Goal: Task Accomplishment & Management: Complete application form

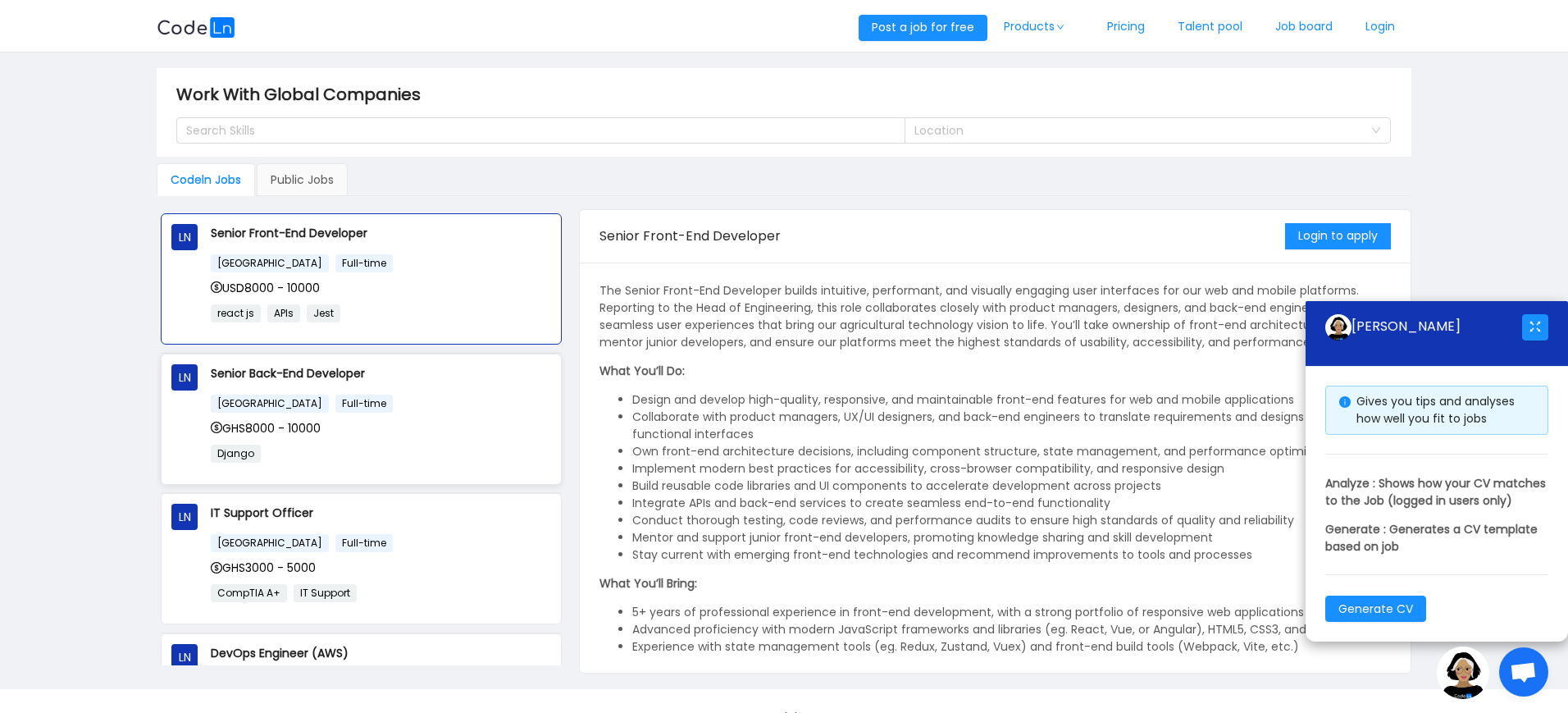
click at [387, 415] on div "[GEOGRAPHIC_DATA] Full-time GHS8000 - 10000 Django" at bounding box center [380, 434] width 340 height 80
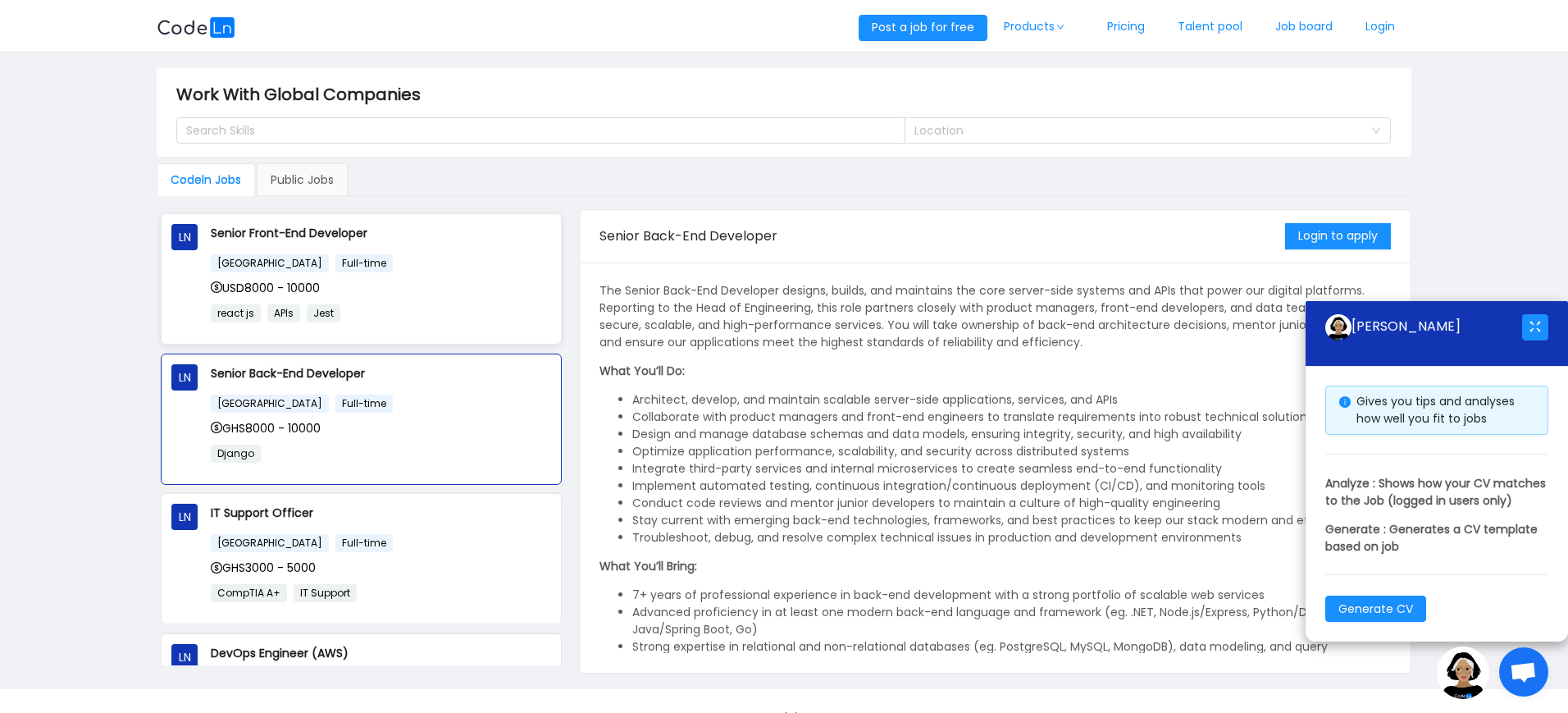
click at [527, 298] on div "Ghana Full-time USD8000 - 10000 react js APIs Jest" at bounding box center [380, 294] width 340 height 80
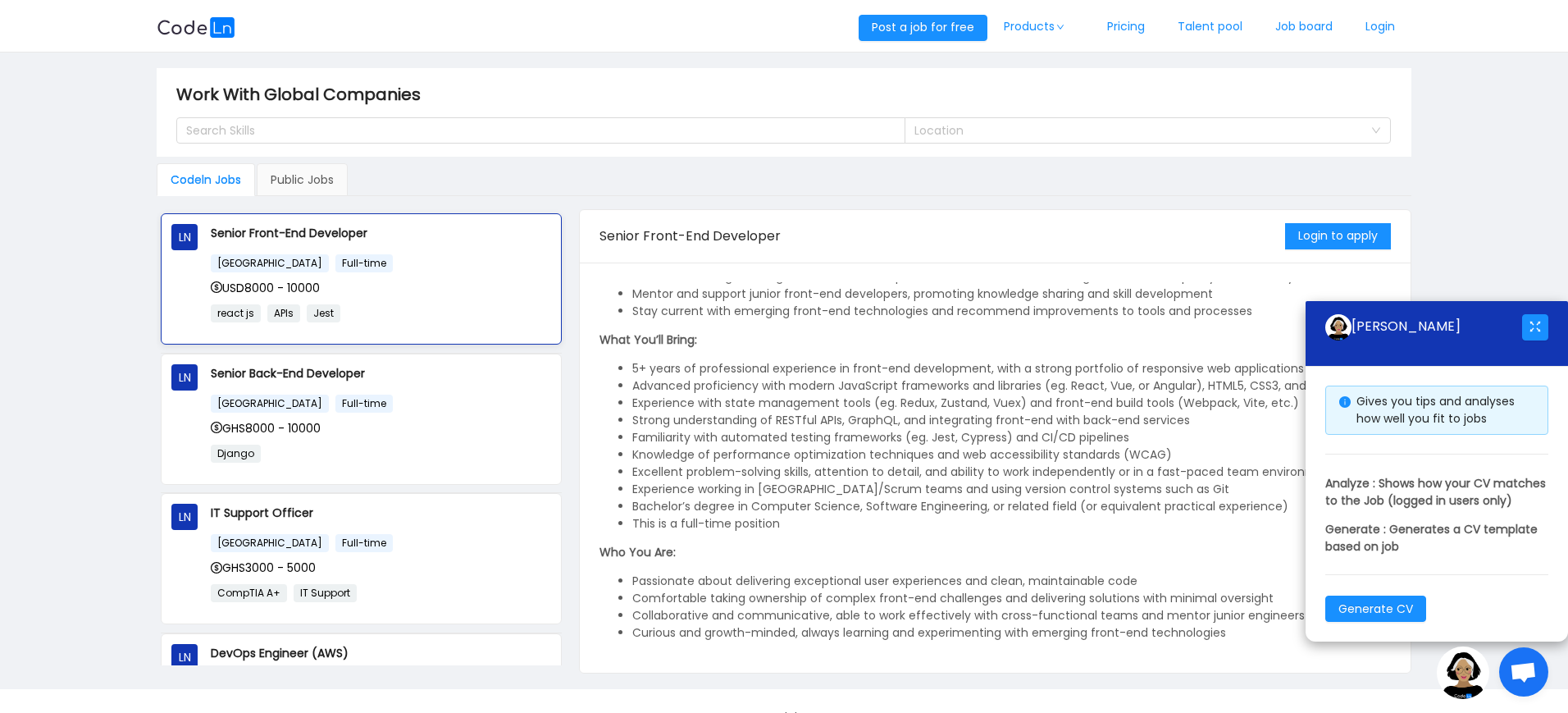
click at [426, 309] on p "react js APIs Jest" at bounding box center [380, 314] width 340 height 19
click at [1327, 236] on button "Login to apply" at bounding box center [1337, 236] width 106 height 27
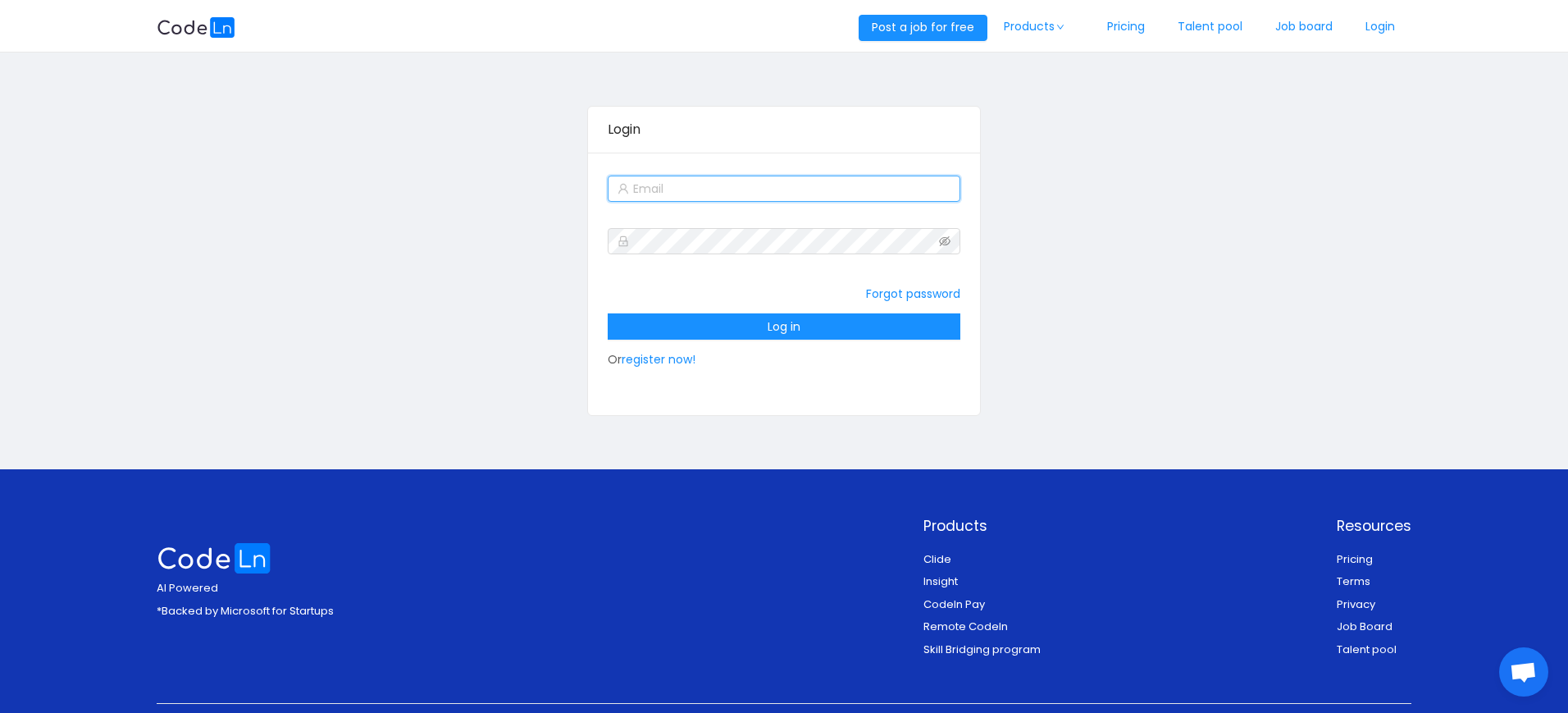
type input "[EMAIL_ADDRESS][DOMAIN_NAME]"
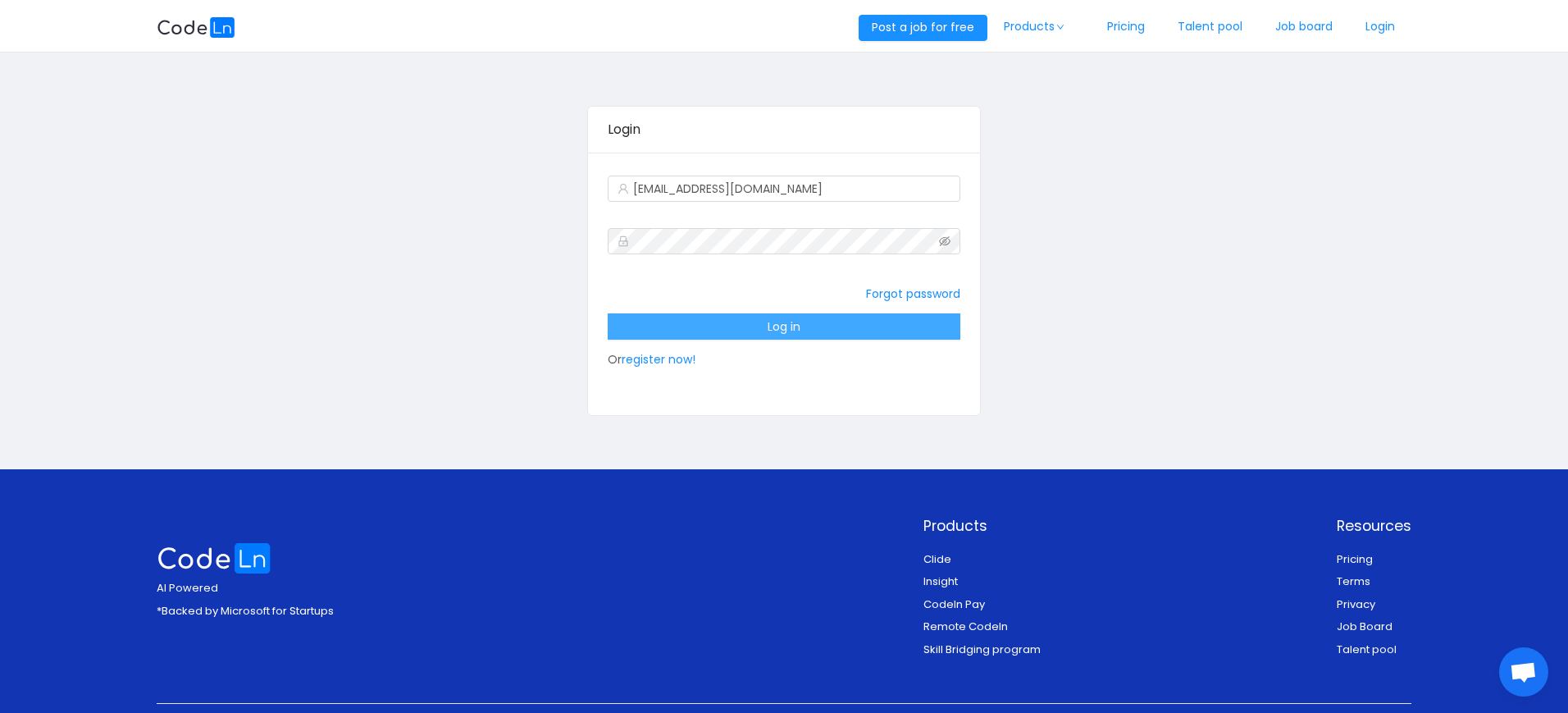
click at [797, 335] on button "Log in" at bounding box center [783, 327] width 352 height 27
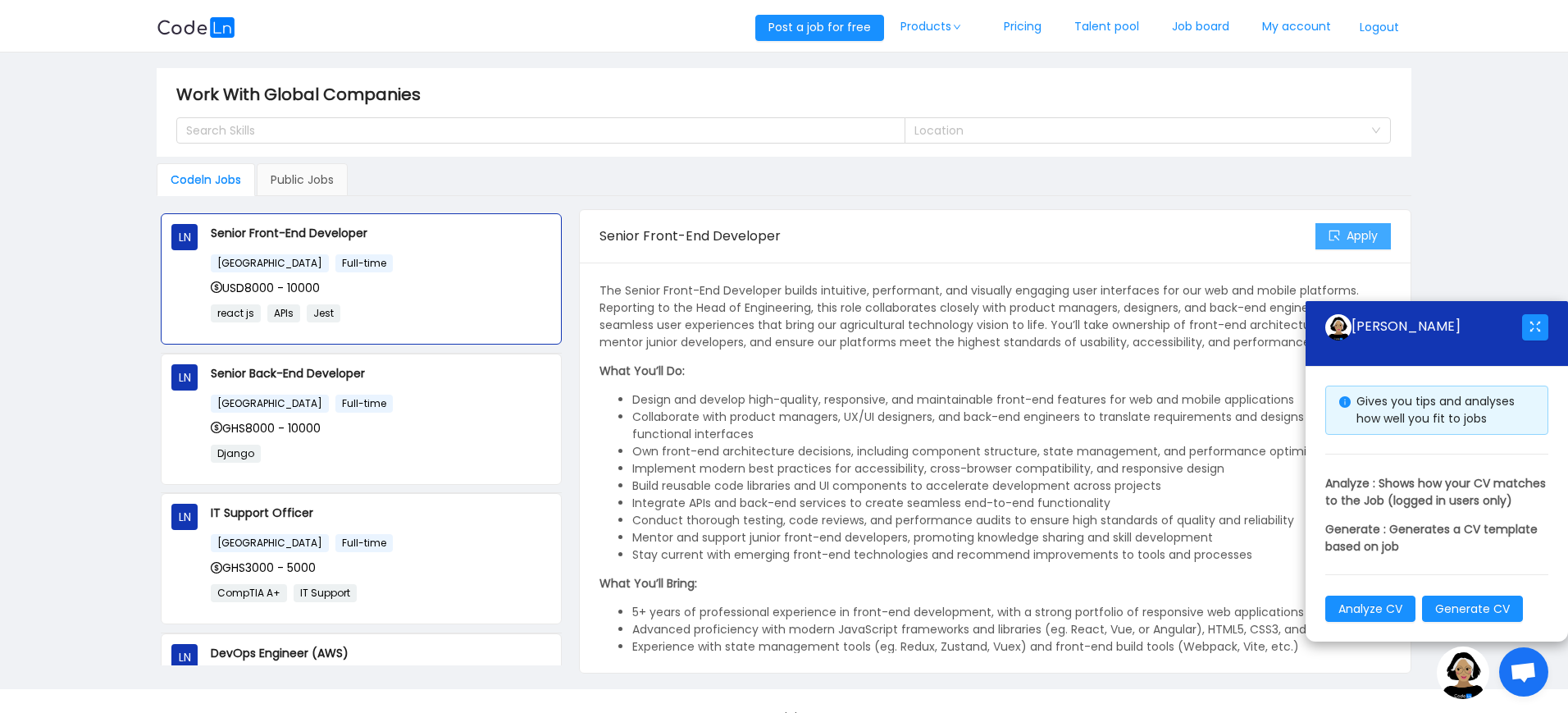
click at [1355, 236] on button "Apply" at bounding box center [1353, 236] width 75 height 27
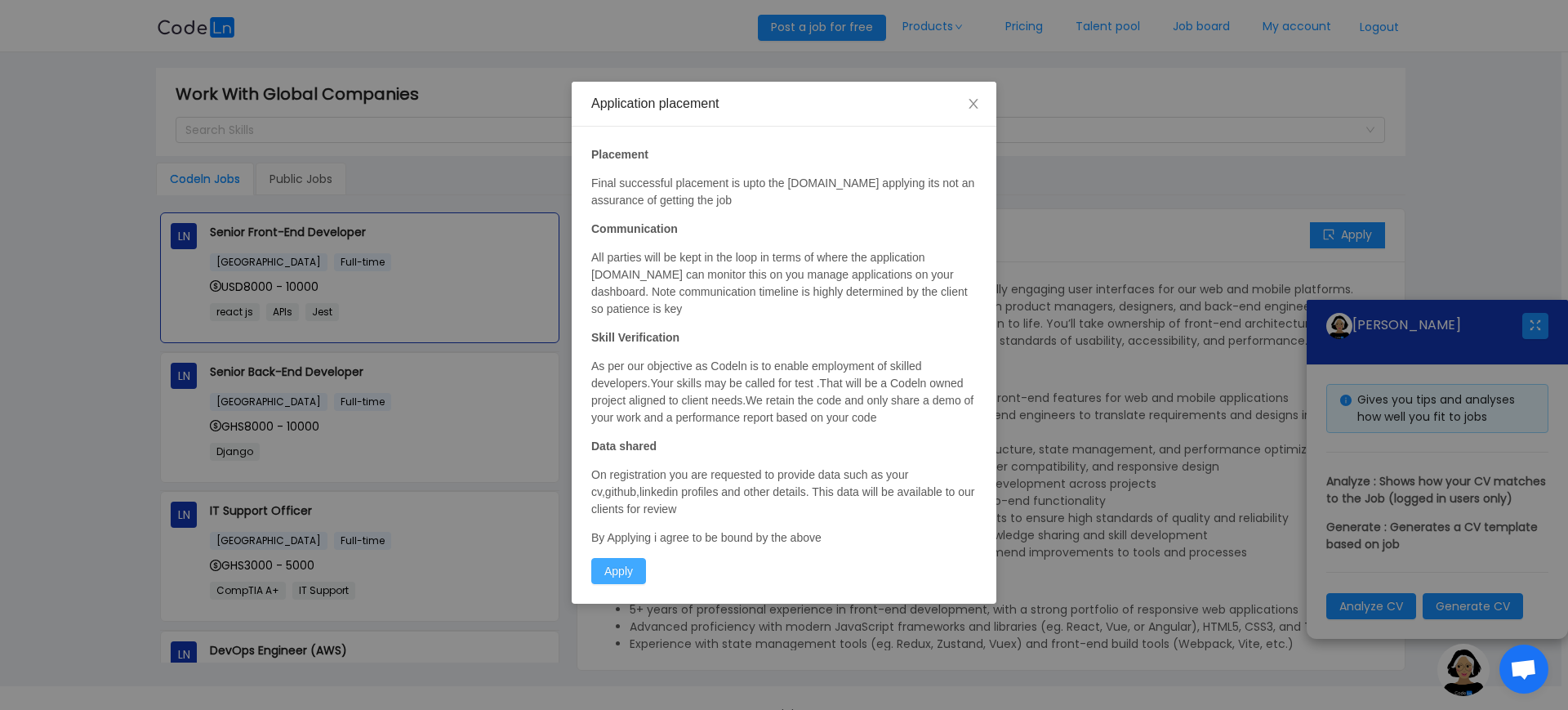
click at [599, 573] on button "Apply" at bounding box center [618, 571] width 55 height 27
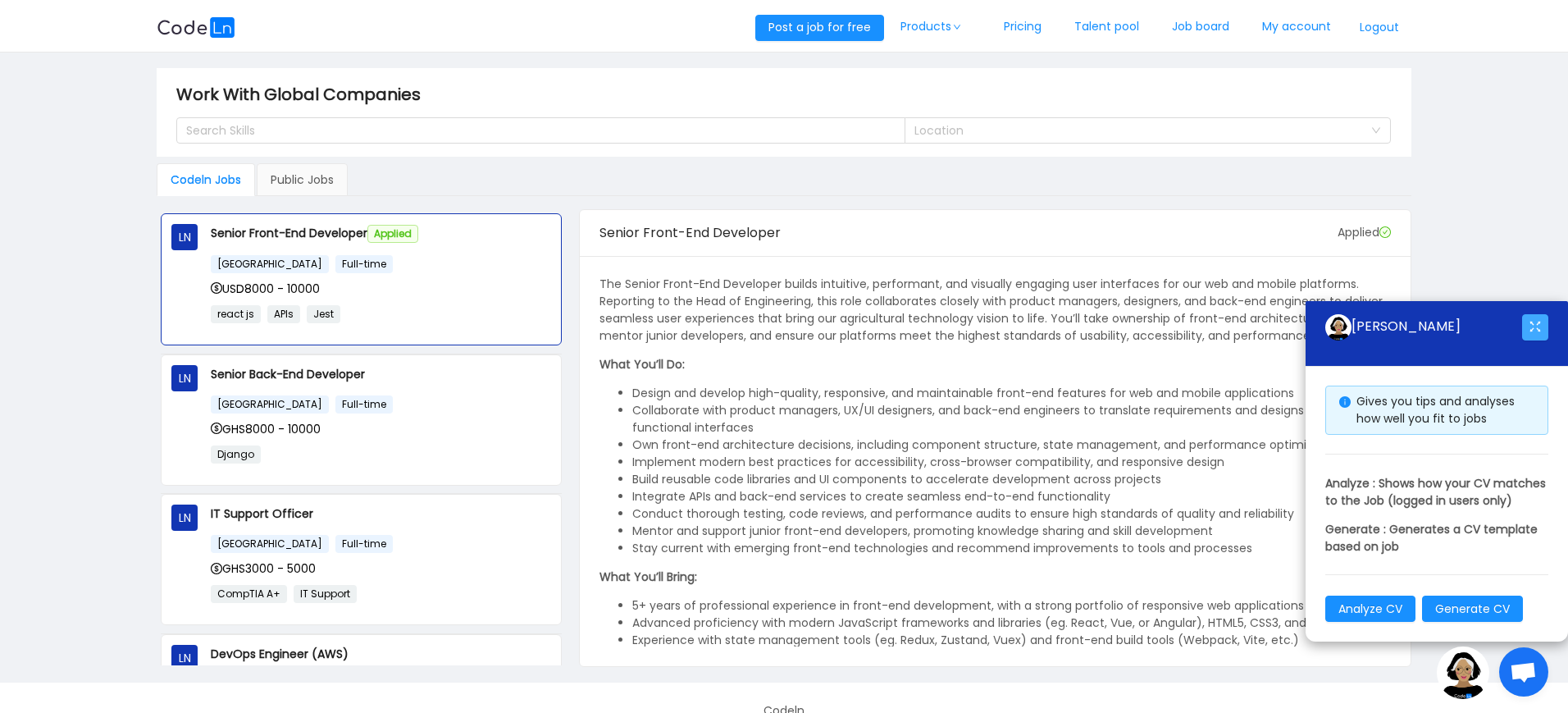
click at [1533, 315] on button "button" at bounding box center [1536, 328] width 27 height 27
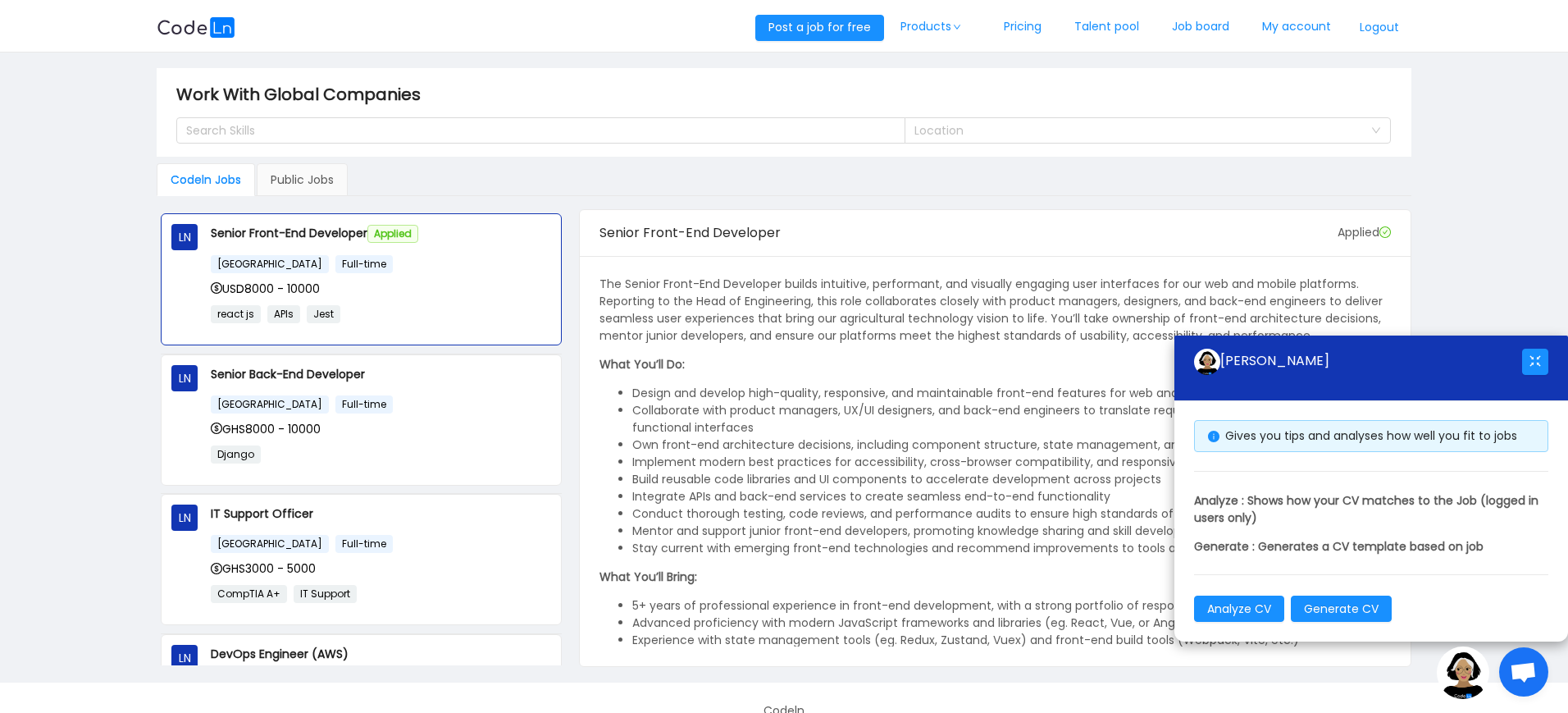
click at [1517, 344] on div "[PERSON_NAME]" at bounding box center [1358, 361] width 328 height 52
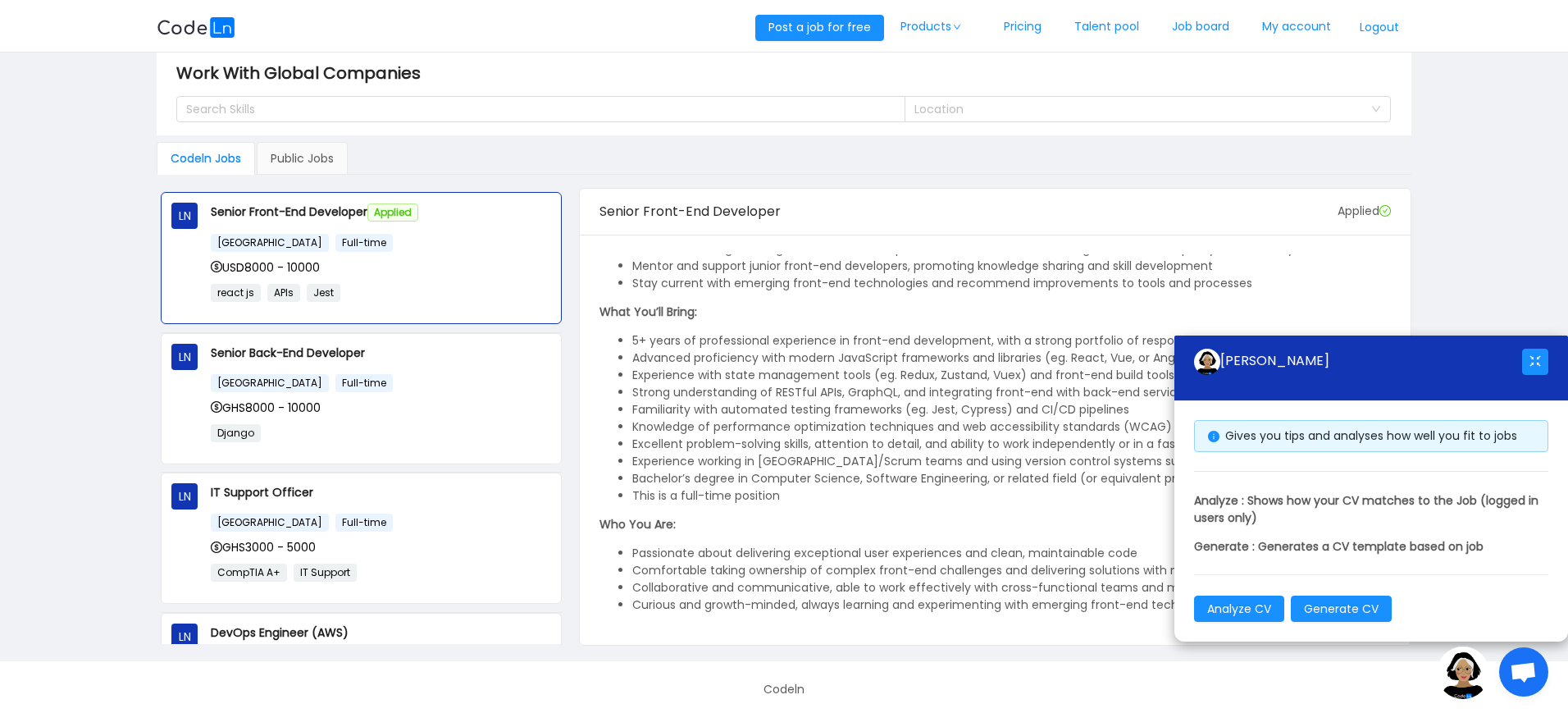
scroll to position [27, 0]
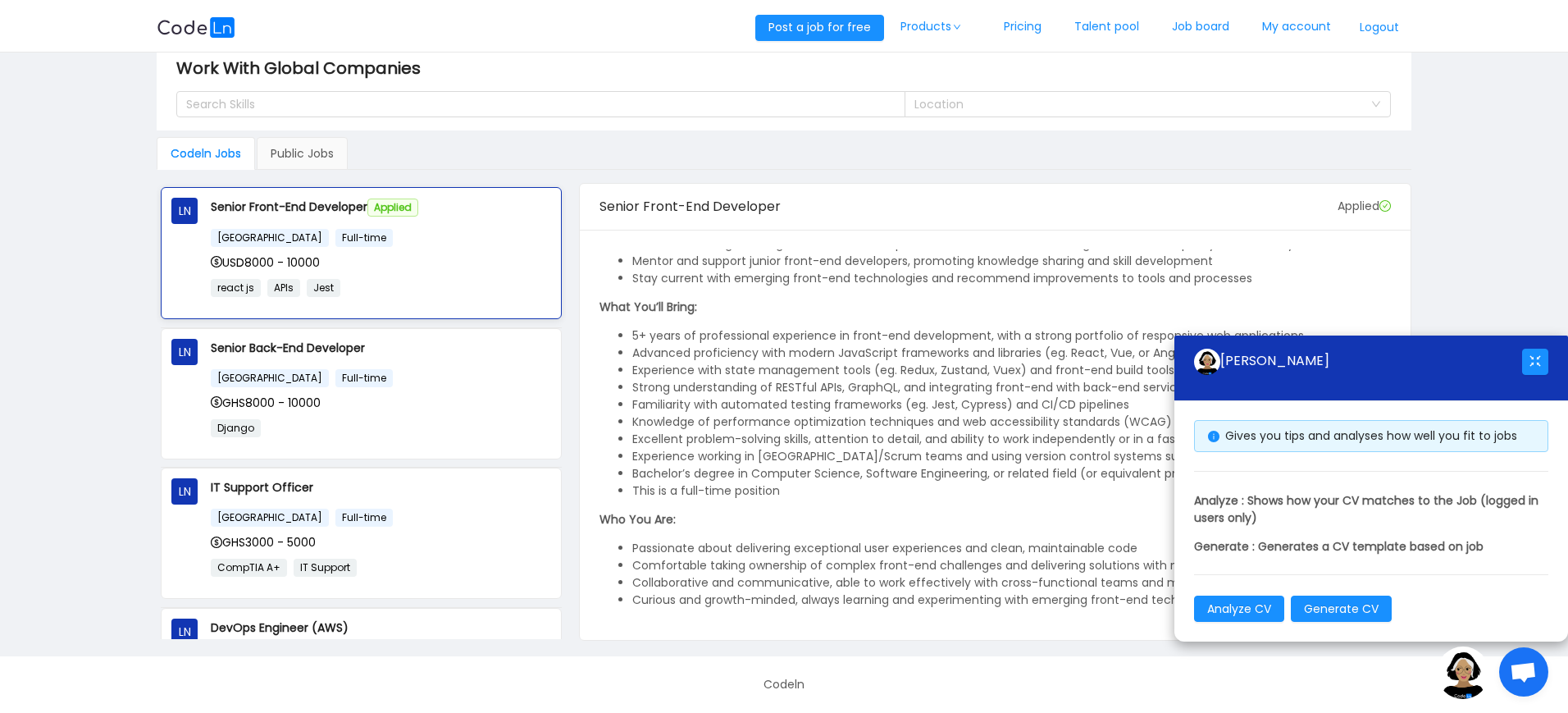
click at [283, 254] on div "USD8000 - 10000" at bounding box center [380, 262] width 340 height 18
click at [1212, 22] on link "Job board" at bounding box center [1200, 27] width 90 height 54
click at [1215, 21] on link "Job board" at bounding box center [1200, 27] width 90 height 54
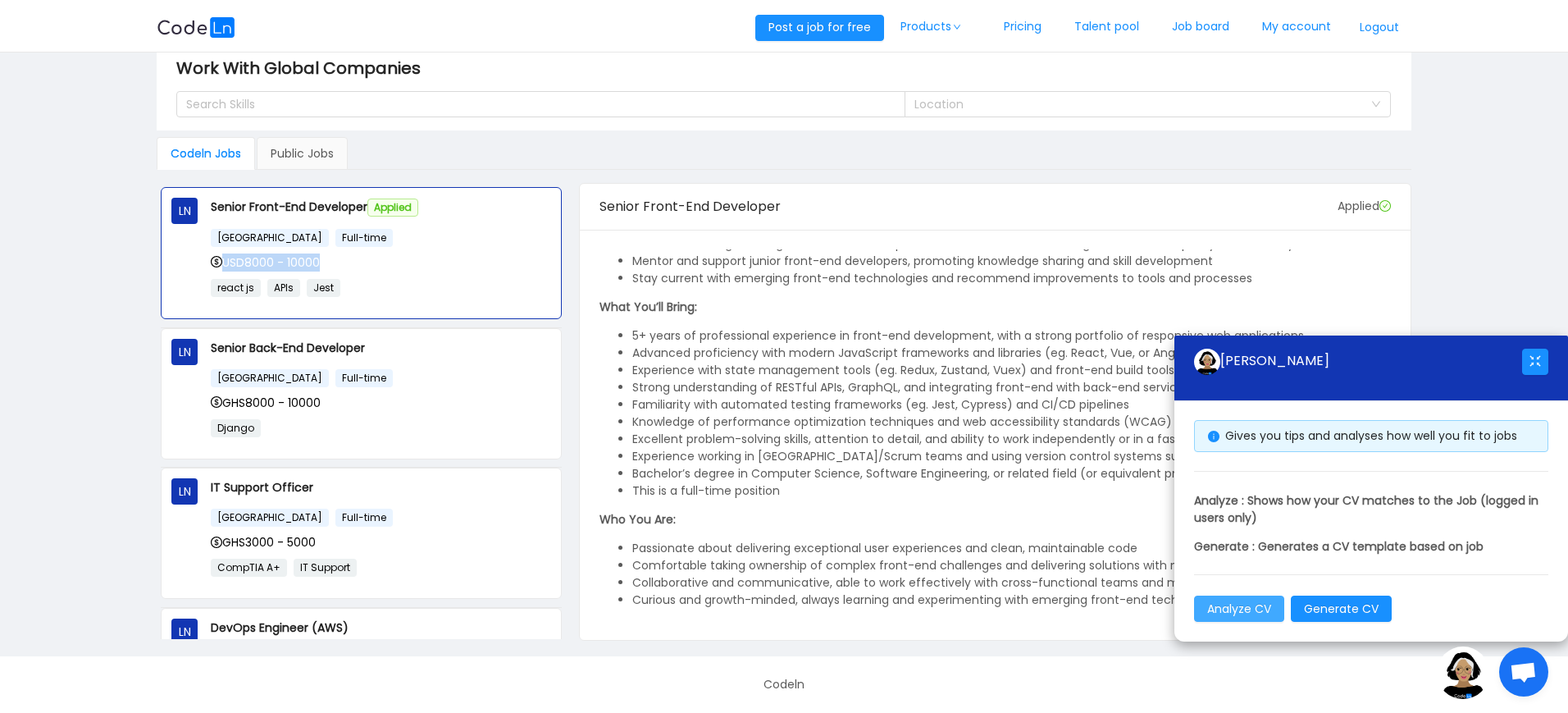
click at [1257, 611] on button "Analyze CV" at bounding box center [1239, 609] width 90 height 27
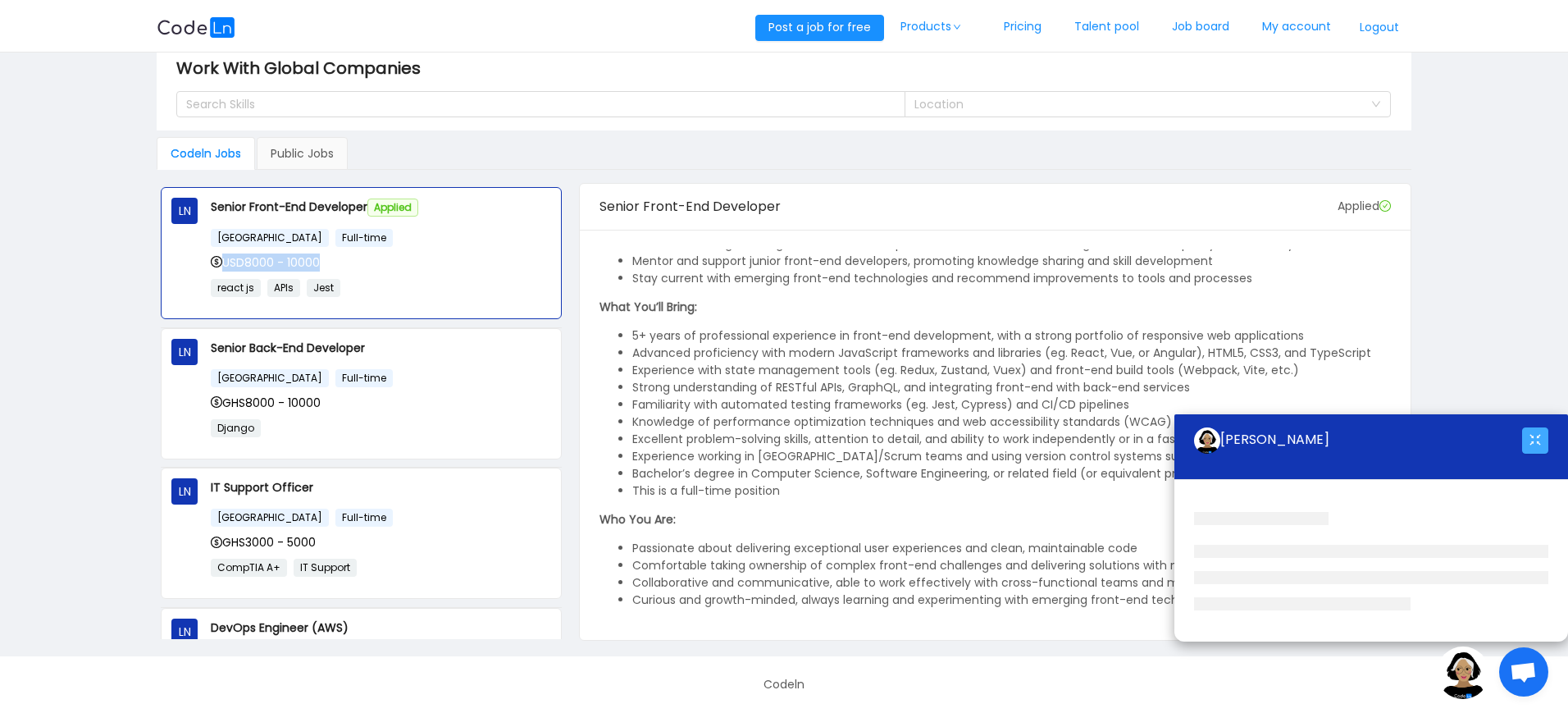
click at [1528, 446] on button "button" at bounding box center [1536, 441] width 27 height 27
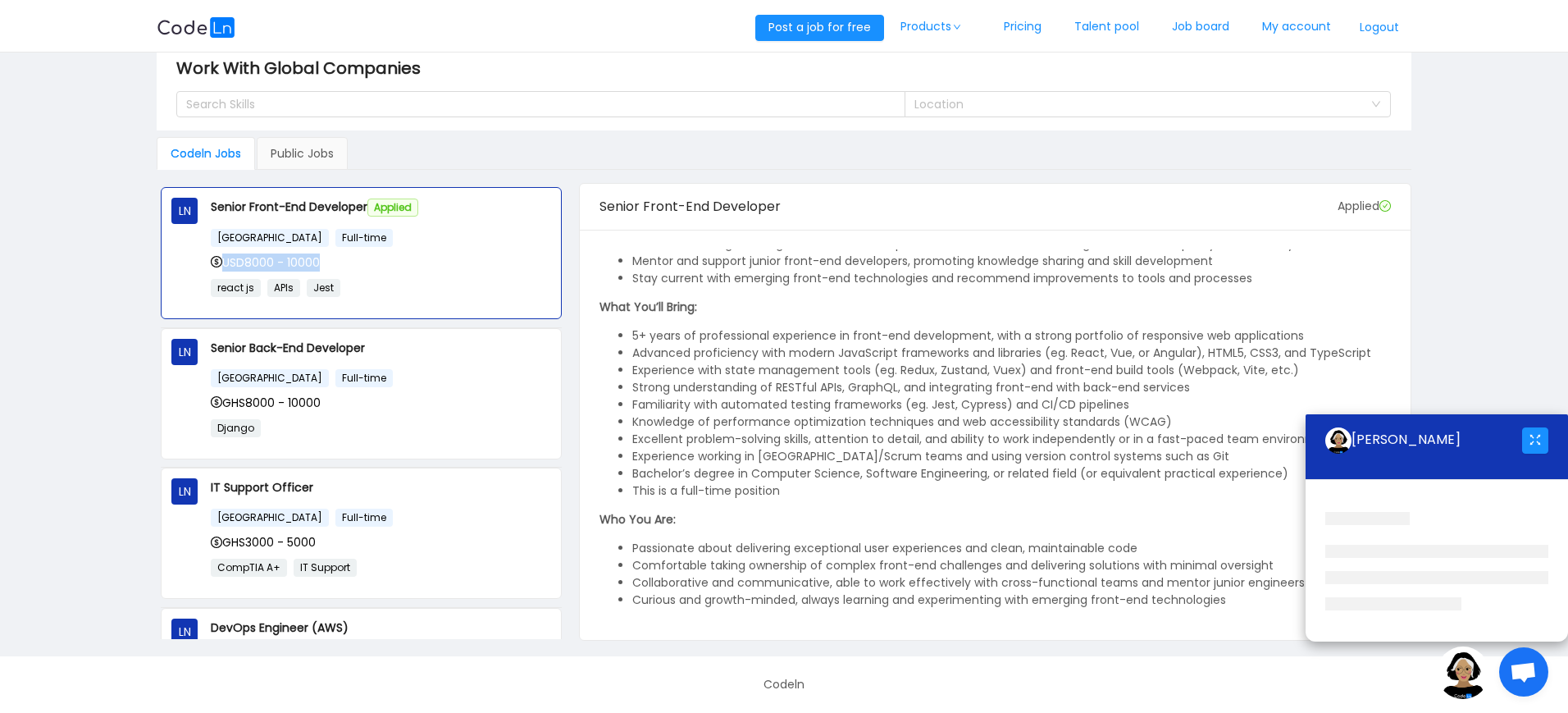
click at [1525, 664] on span "Open chat" at bounding box center [1523, 674] width 27 height 23
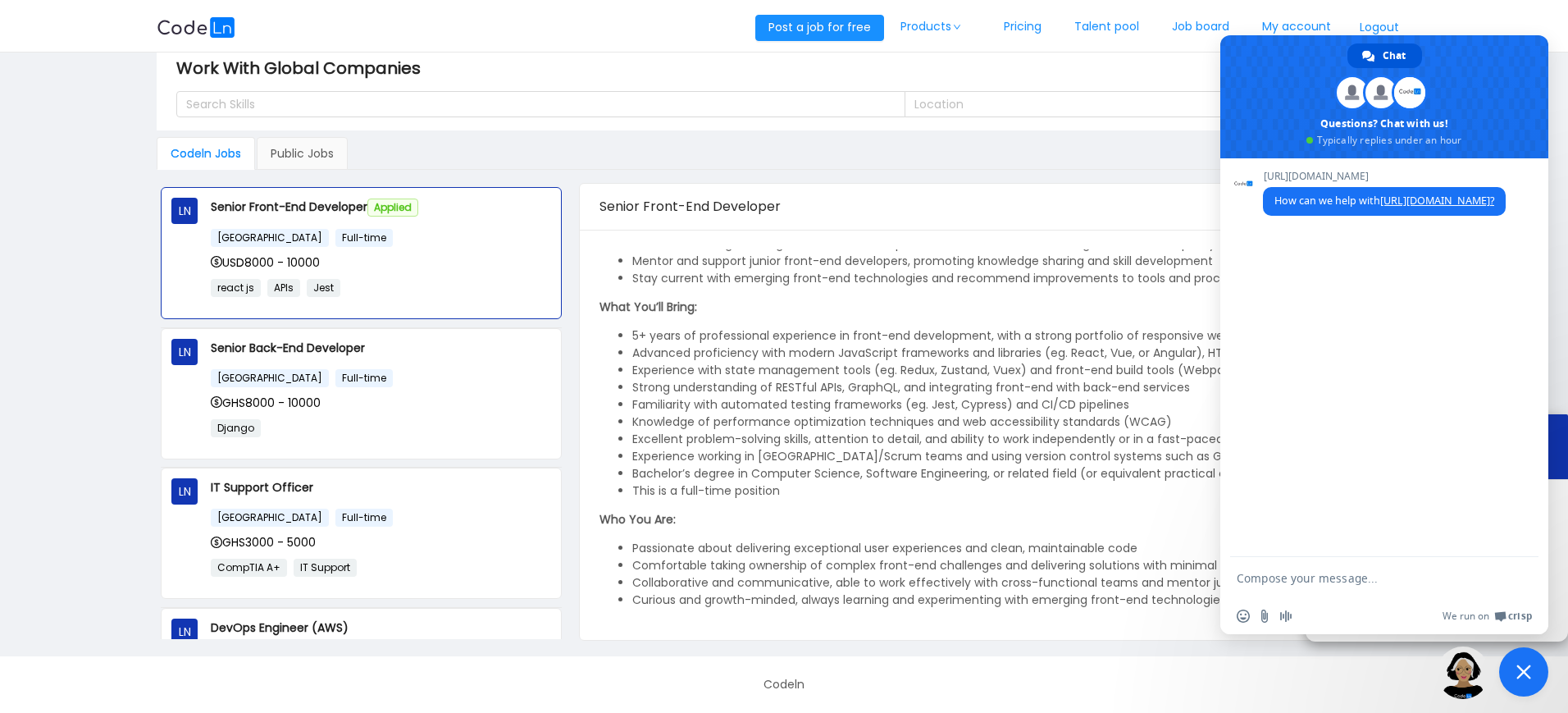
click at [1206, 62] on div "Work With Global Companies" at bounding box center [784, 69] width 1216 height 27
click at [397, 380] on div "[GEOGRAPHIC_DATA] Full-time" at bounding box center [380, 378] width 340 height 19
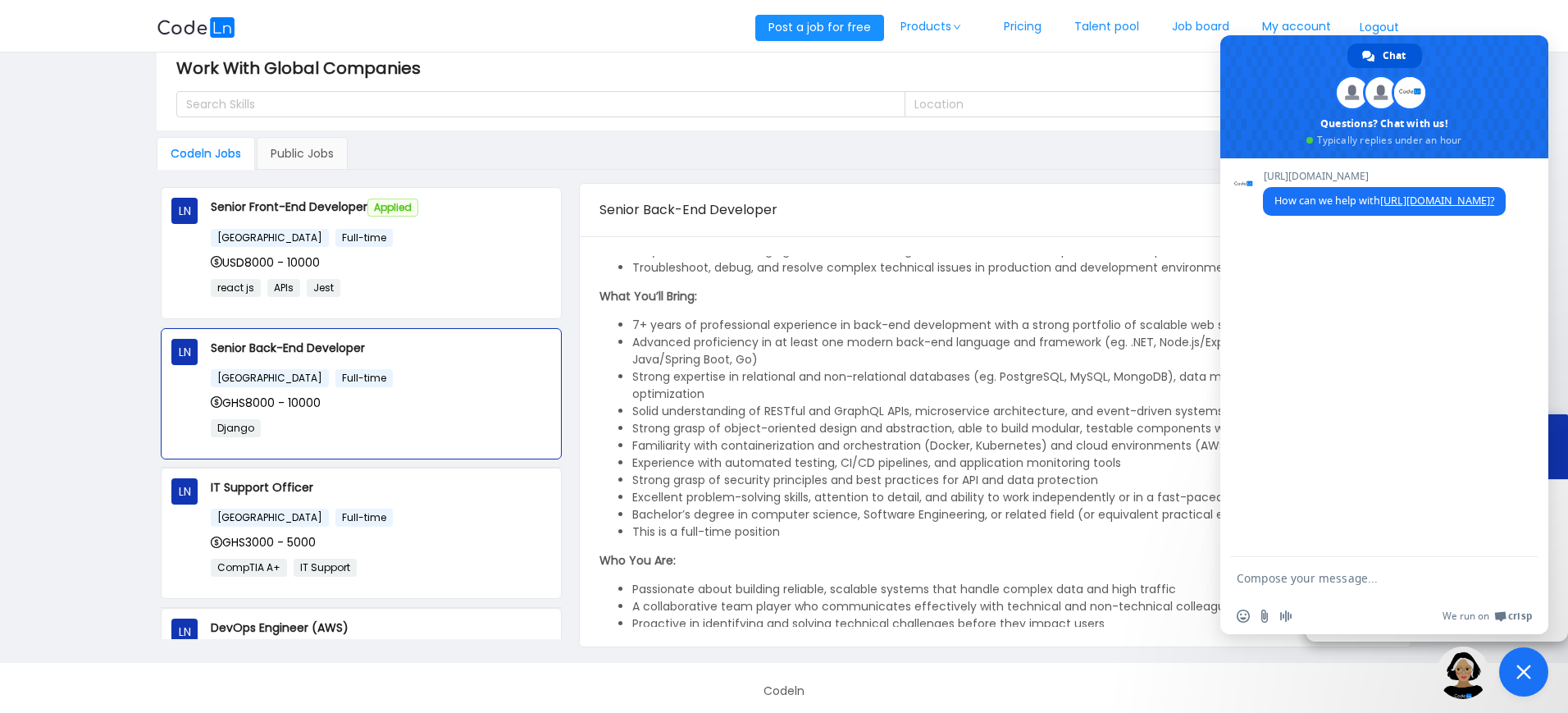
click at [1532, 687] on span "Close chat" at bounding box center [1524, 672] width 50 height 50
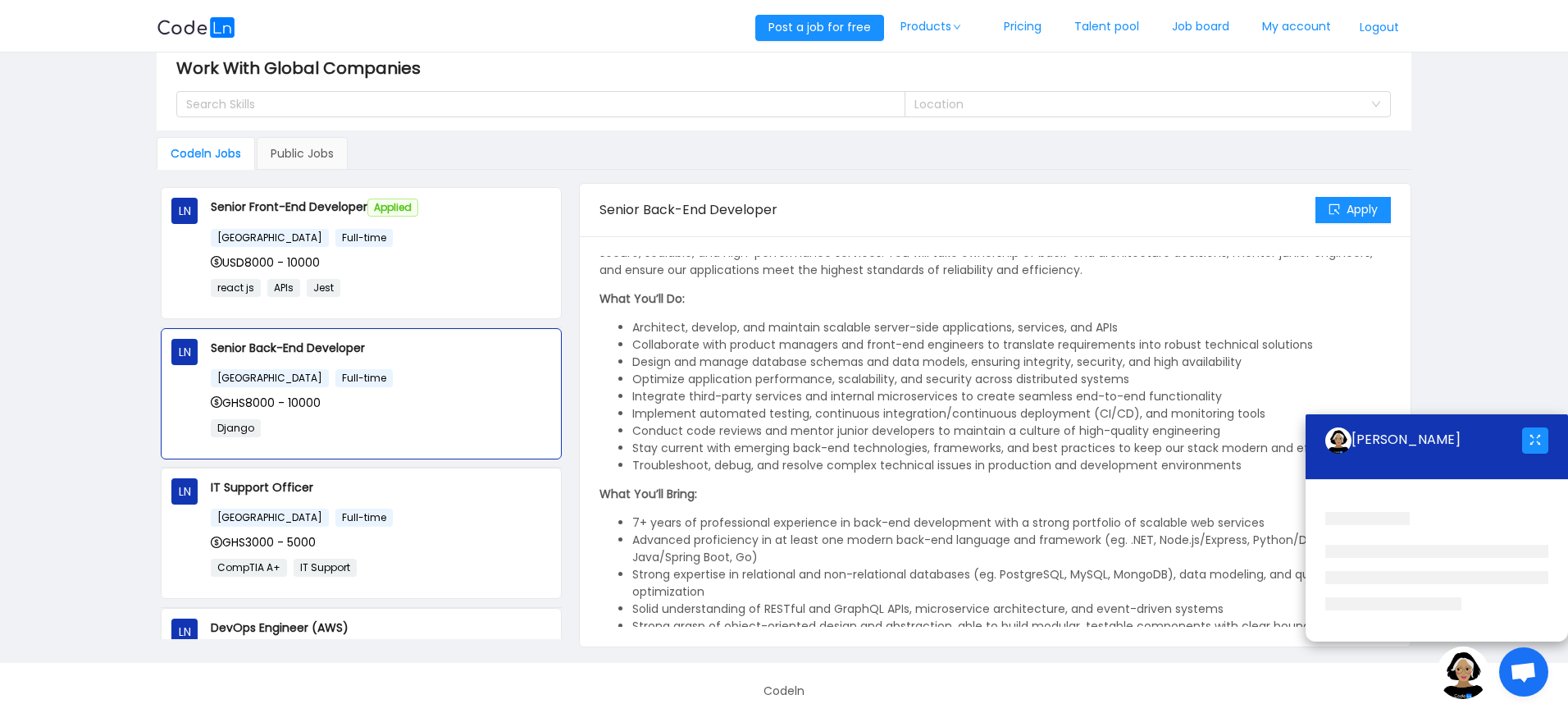
scroll to position [0, 0]
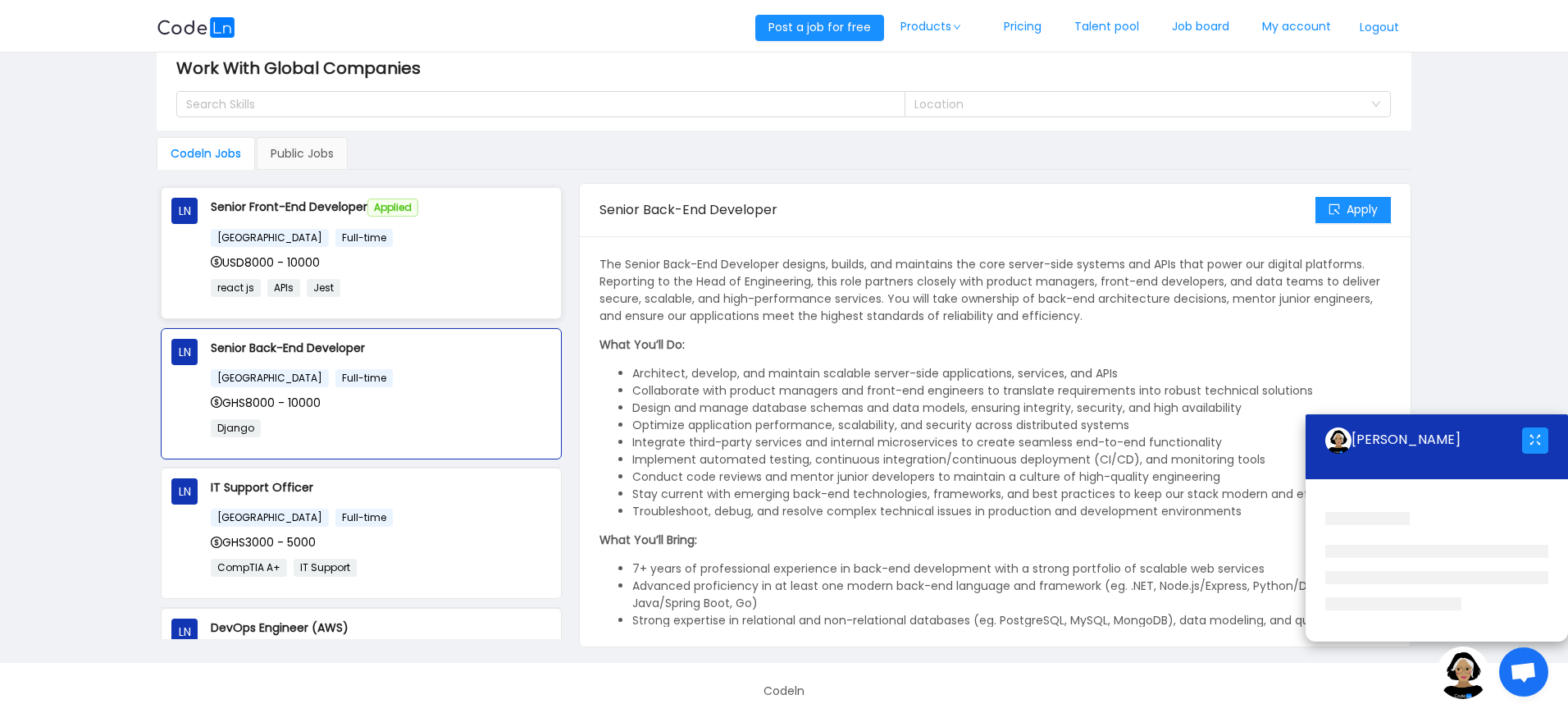
click at [297, 260] on span "USD8000 - 10000" at bounding box center [265, 262] width 110 height 16
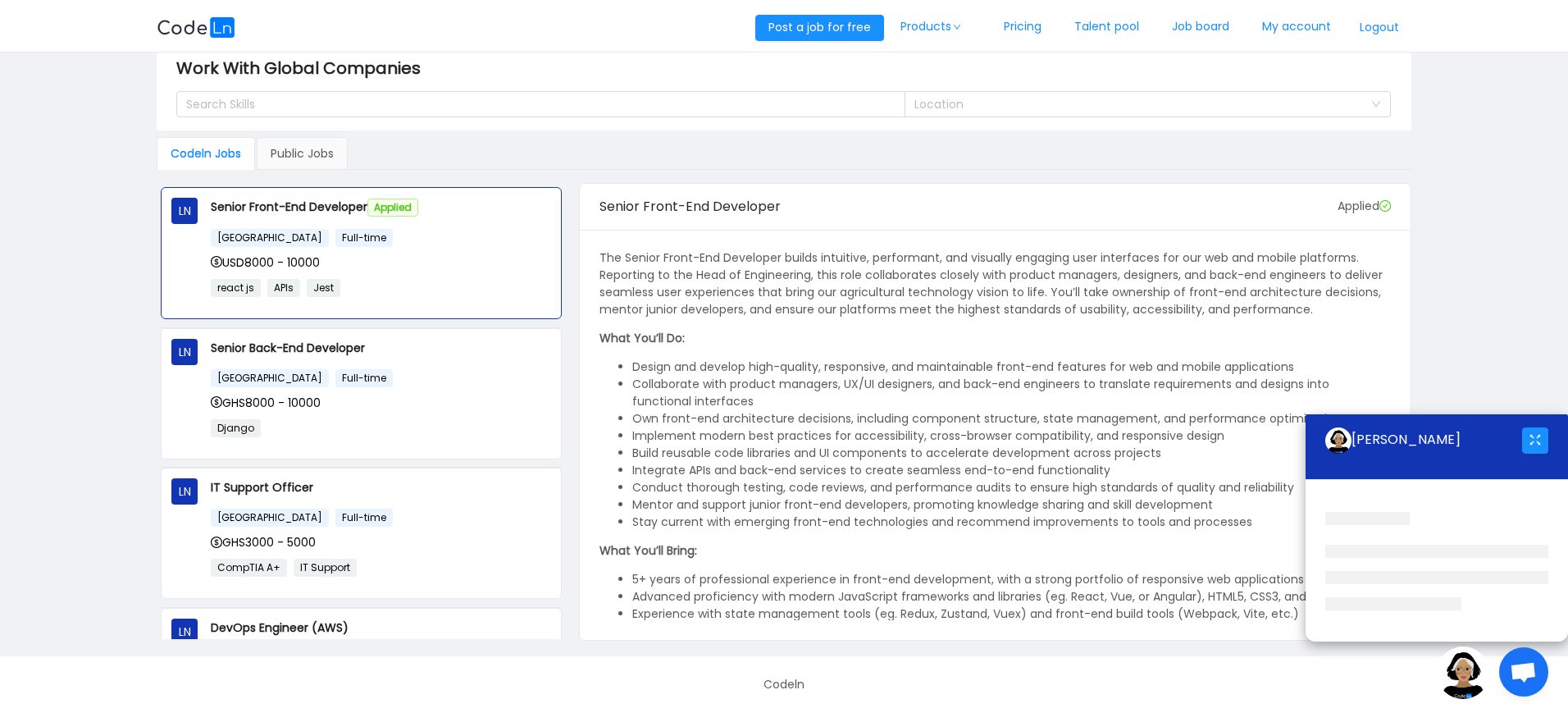
drag, startPoint x: 297, startPoint y: 260, endPoint x: 924, endPoint y: 258, distance: 627.0
click at [924, 258] on div "LN Senior Front-End Developer Applied [GEOGRAPHIC_DATA] Full-time USD8000 - 100…" at bounding box center [784, 412] width 1268 height 458
click at [421, 389] on div "[GEOGRAPHIC_DATA] Full-time GHS8000 - 10000 Django" at bounding box center [380, 409] width 340 height 80
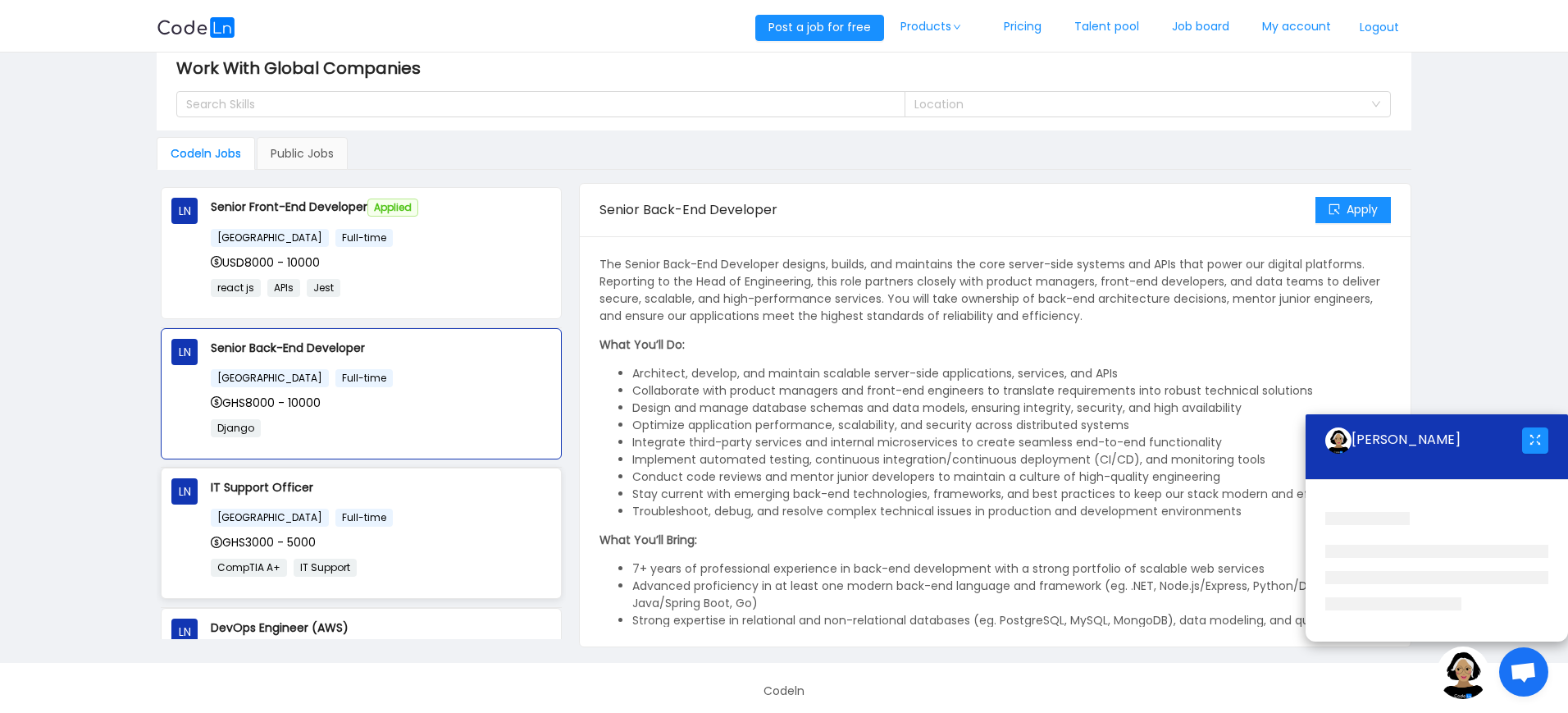
click at [374, 543] on div "GHS3000 - 5000" at bounding box center [380, 542] width 340 height 18
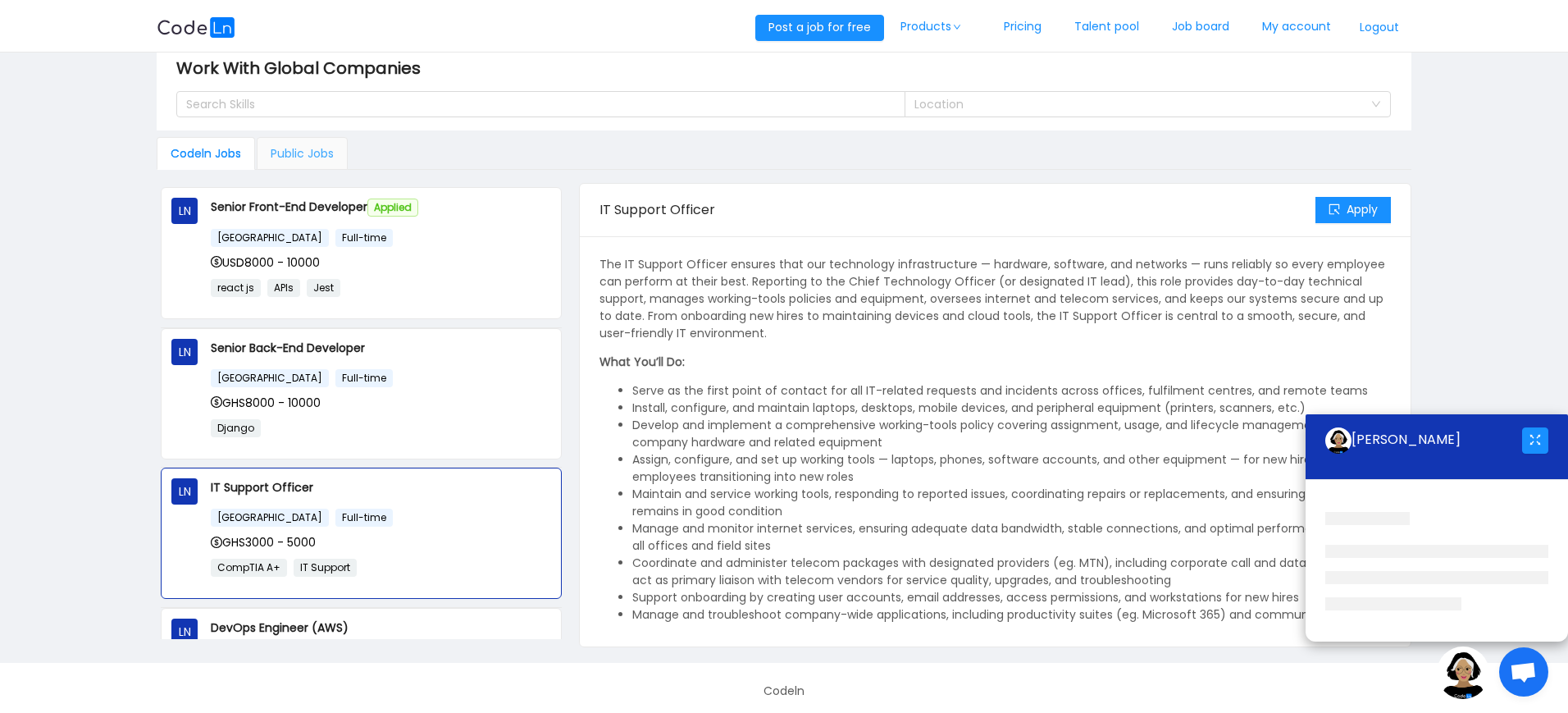
click at [335, 151] on div "Public Jobs" at bounding box center [302, 153] width 91 height 32
